Goal: Check status: Check status

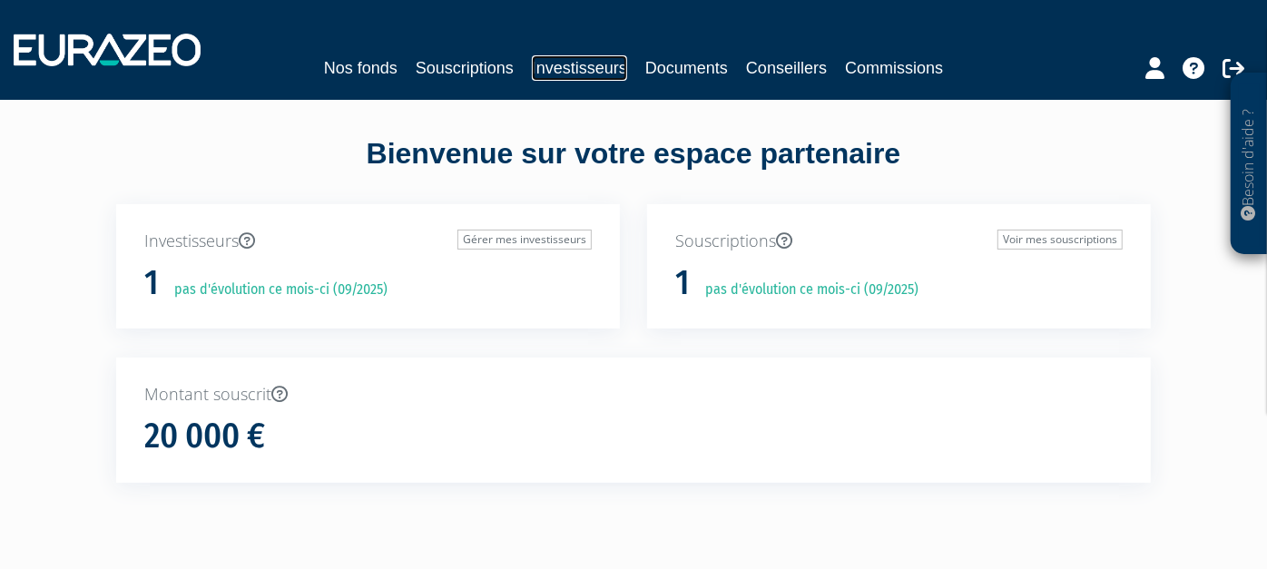
click at [594, 74] on link "Investisseurs" at bounding box center [579, 67] width 95 height 25
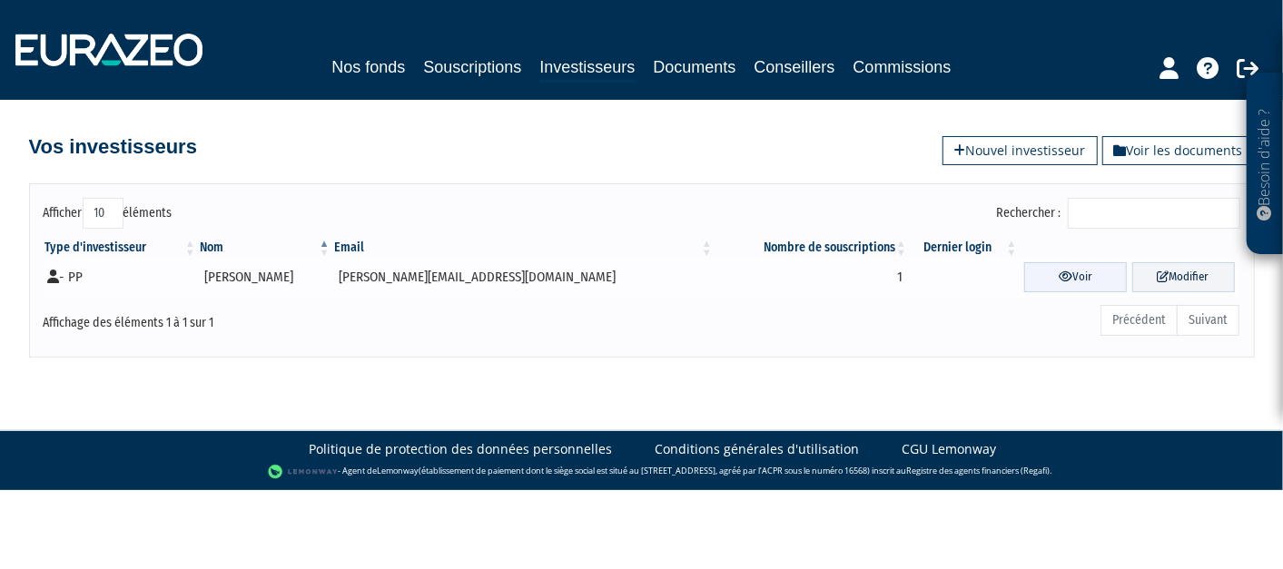
click at [1024, 270] on link "Voir" at bounding box center [1075, 277] width 103 height 30
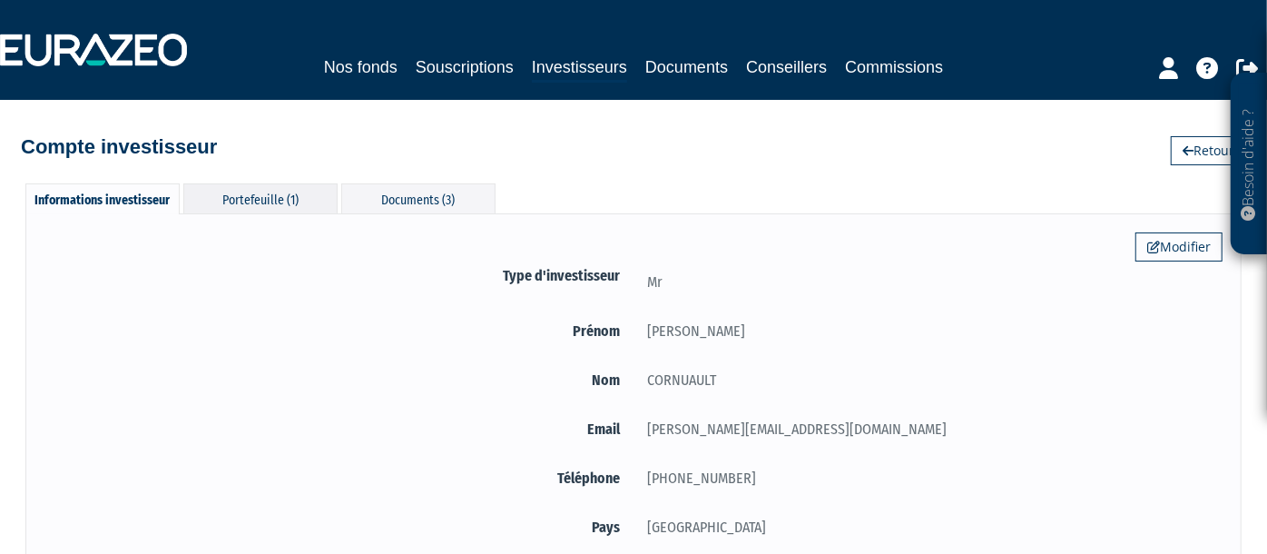
click at [270, 207] on div "Portefeuille (1)" at bounding box center [260, 198] width 154 height 30
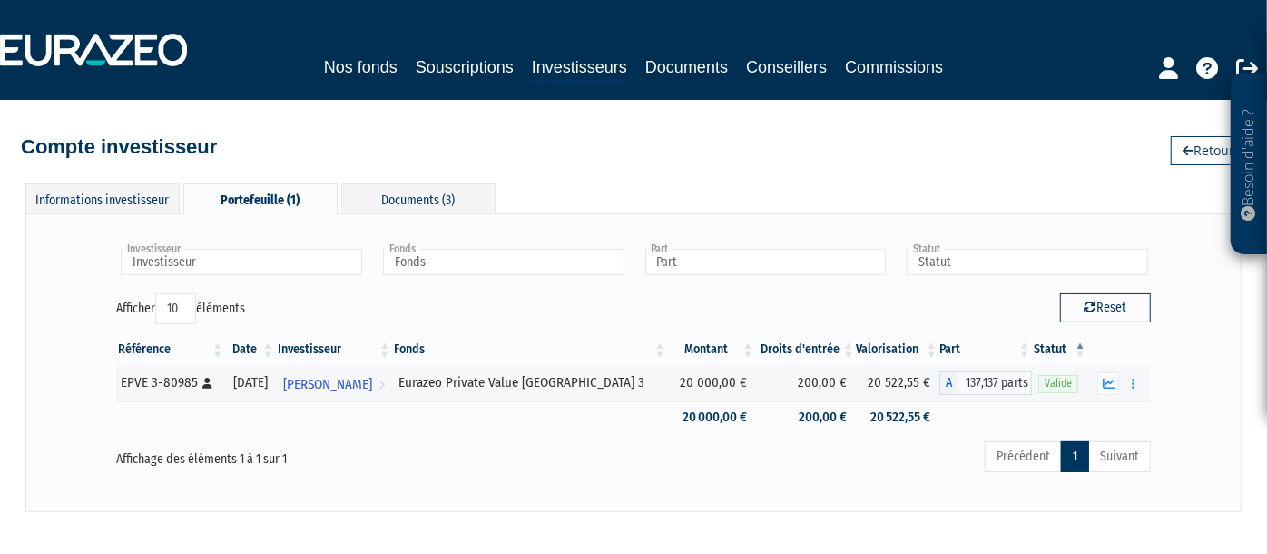
click at [270, 200] on div "Portefeuille (1)" at bounding box center [260, 198] width 154 height 31
click at [1108, 373] on button "button" at bounding box center [1109, 383] width 22 height 23
